Goal: Navigation & Orientation: Find specific page/section

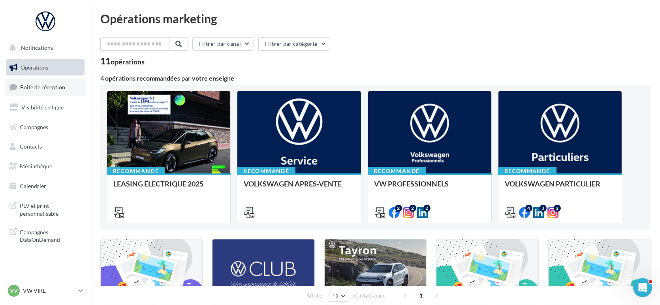
click at [55, 91] on link "Boîte de réception" at bounding box center [45, 87] width 81 height 17
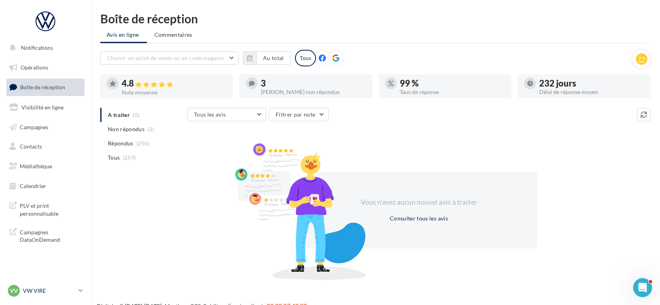
click at [40, 290] on p "VW VIRE" at bounding box center [49, 291] width 53 height 8
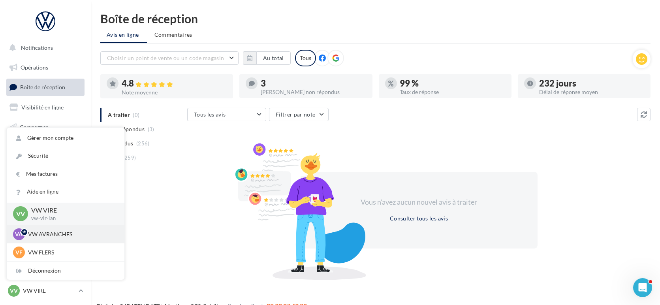
click at [47, 233] on p "VW AVRANCHES" at bounding box center [71, 234] width 87 height 8
